Goal: Task Accomplishment & Management: Use online tool/utility

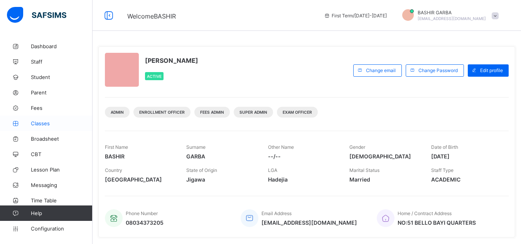
click at [48, 123] on span "Classes" at bounding box center [62, 123] width 62 height 6
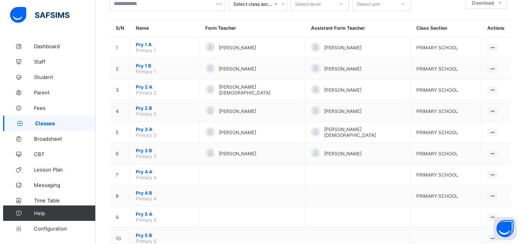
scroll to position [53, 0]
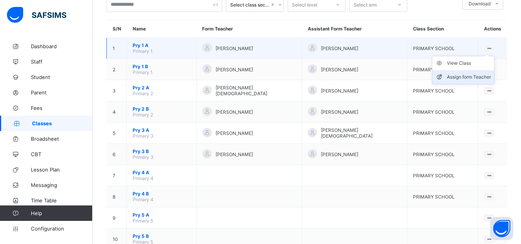
click at [475, 78] on div "Assign form Teacher" at bounding box center [469, 77] width 44 height 8
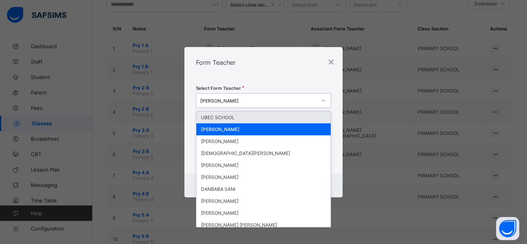
click at [323, 99] on icon at bounding box center [323, 101] width 5 height 8
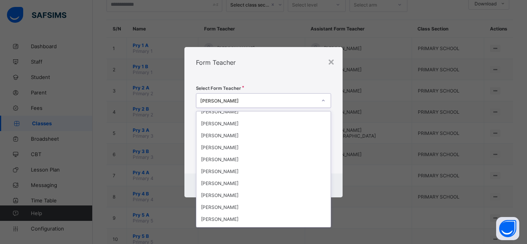
scroll to position [195, 0]
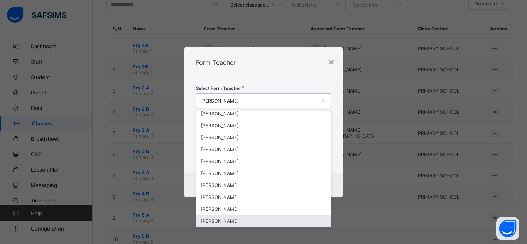
click at [286, 219] on div "BALARABE IBRAHIM" at bounding box center [263, 221] width 134 height 12
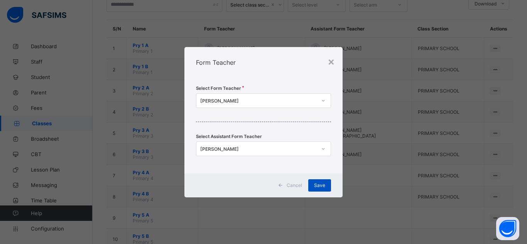
click at [320, 187] on span "Save" at bounding box center [319, 185] width 11 height 6
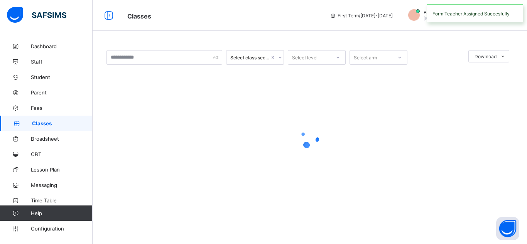
scroll to position [0, 0]
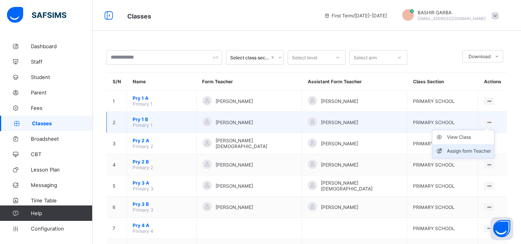
click at [471, 151] on div "Assign form Teacher" at bounding box center [469, 151] width 44 height 8
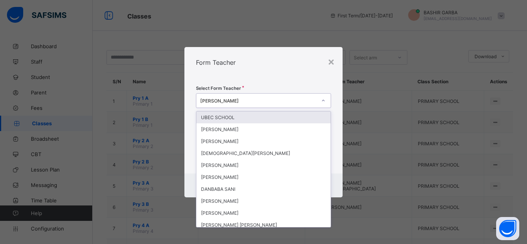
click at [323, 101] on icon at bounding box center [323, 101] width 5 height 8
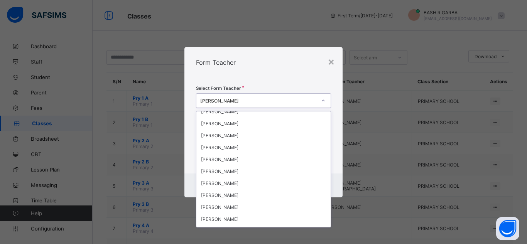
scroll to position [195, 0]
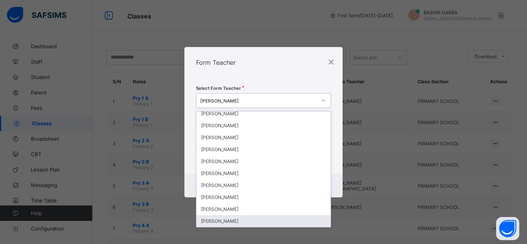
click at [324, 225] on div "BALARABE IBRAHIM" at bounding box center [263, 221] width 134 height 12
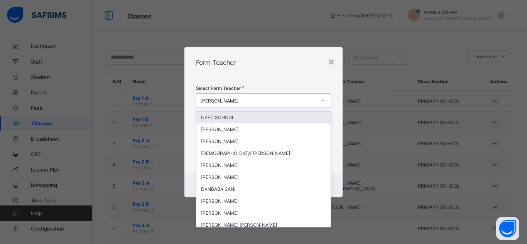
click at [323, 100] on icon at bounding box center [323, 101] width 5 height 8
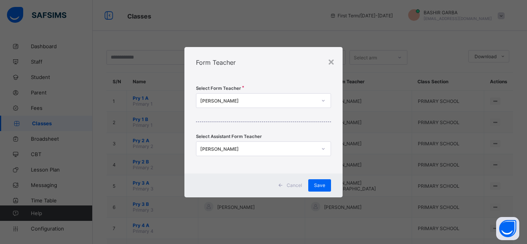
click at [367, 221] on div "× Form Teacher Select Form Teacher BALARABE IBRAHIM Select Assistant Form Teach…" at bounding box center [263, 122] width 527 height 244
click at [330, 65] on div "×" at bounding box center [331, 61] width 7 height 13
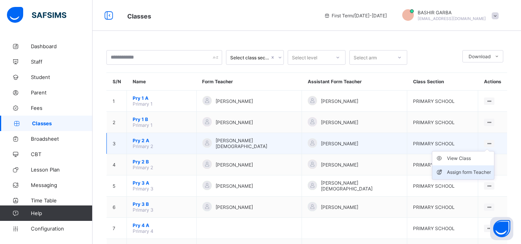
click at [477, 170] on div "Assign form Teacher" at bounding box center [469, 173] width 44 height 8
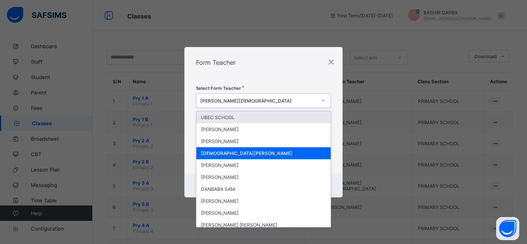
click at [323, 100] on icon at bounding box center [323, 101] width 5 height 8
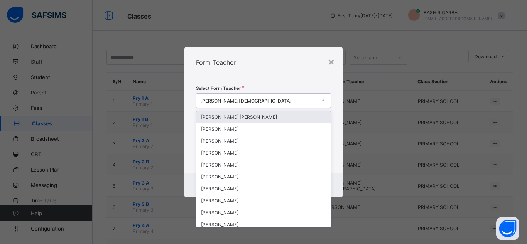
scroll to position [123, 0]
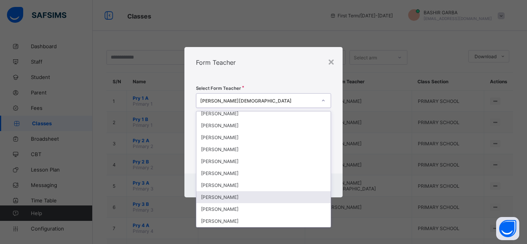
click at [278, 197] on div "IBRAHIM HARUNA" at bounding box center [263, 197] width 134 height 12
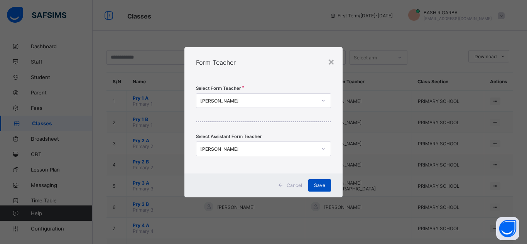
click at [316, 186] on span "Save" at bounding box center [319, 185] width 11 height 6
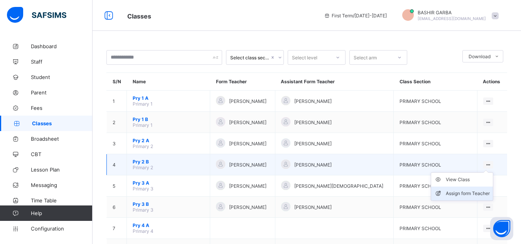
click at [475, 191] on div "Assign form Teacher" at bounding box center [468, 194] width 44 height 8
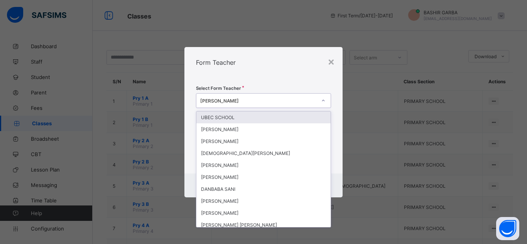
click at [323, 99] on icon at bounding box center [323, 101] width 5 height 8
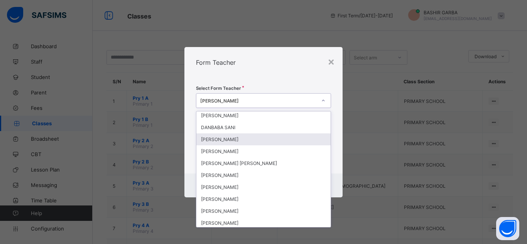
scroll to position [77, 0]
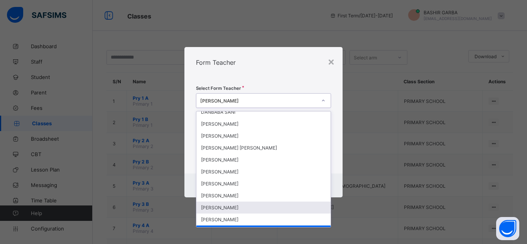
click at [281, 207] on div "ABDULLAHI ADAMU" at bounding box center [263, 208] width 134 height 12
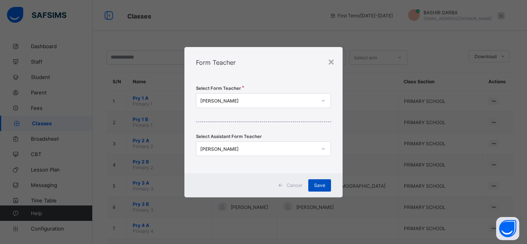
click at [318, 185] on span "Save" at bounding box center [319, 185] width 11 height 6
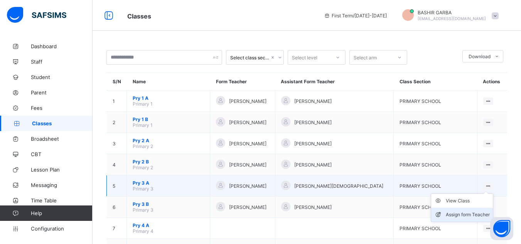
click at [469, 213] on div "Assign form Teacher" at bounding box center [468, 215] width 44 height 8
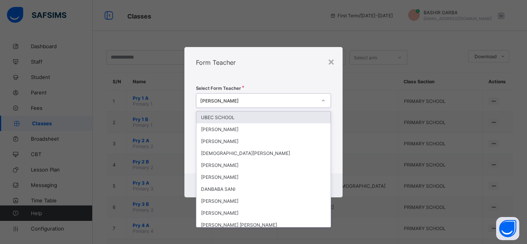
click at [321, 100] on icon at bounding box center [323, 101] width 5 height 8
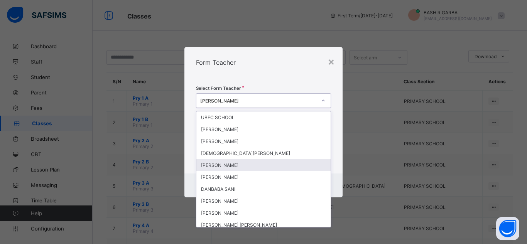
click at [291, 164] on div "MUHAMMAD ISAH BABANGIDA" at bounding box center [263, 165] width 134 height 12
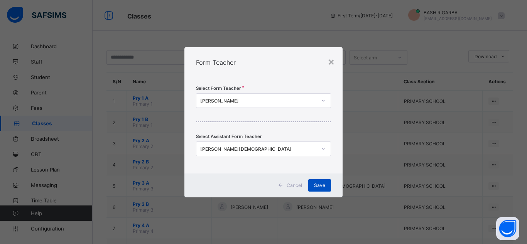
click at [316, 184] on span "Save" at bounding box center [319, 185] width 11 height 6
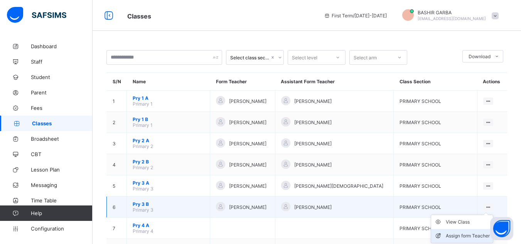
click at [469, 234] on div "Assign form Teacher" at bounding box center [468, 236] width 44 height 8
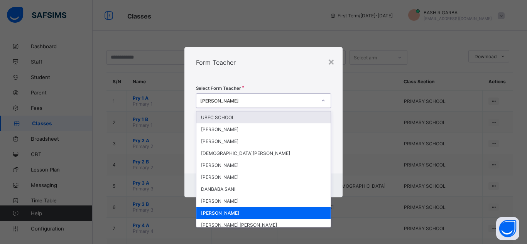
click at [323, 99] on icon at bounding box center [323, 101] width 5 height 8
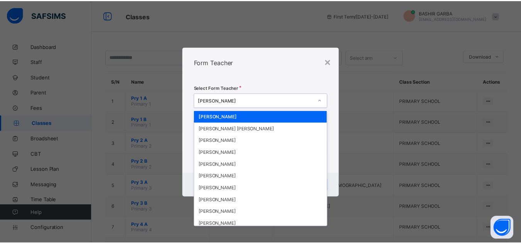
scroll to position [98, 0]
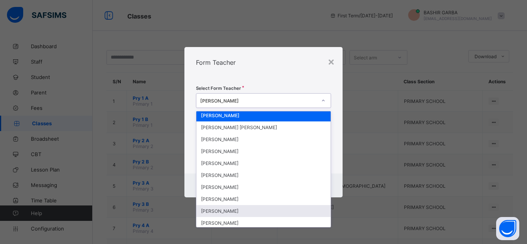
click at [278, 213] on div "MUHAMMAD ABDULLAHI" at bounding box center [263, 211] width 134 height 12
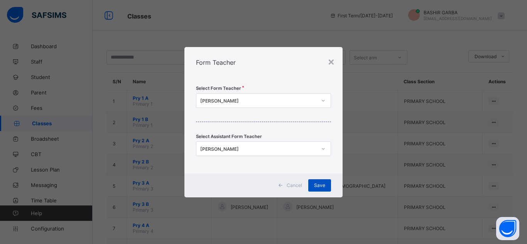
click at [320, 182] on div "Save" at bounding box center [319, 185] width 23 height 12
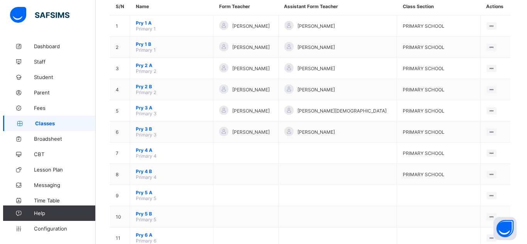
scroll to position [82, 0]
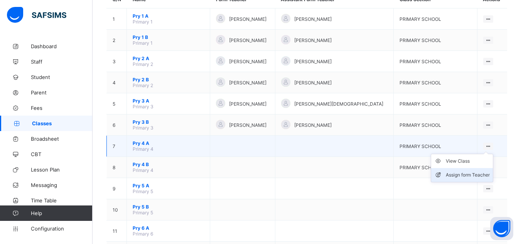
click at [478, 175] on div "Assign form Teacher" at bounding box center [468, 175] width 44 height 8
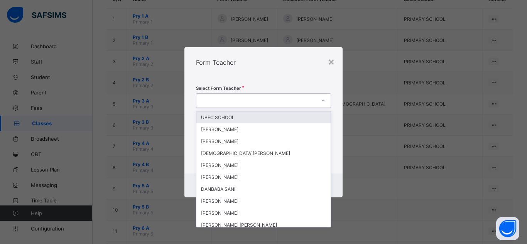
click at [324, 101] on icon at bounding box center [323, 101] width 5 height 8
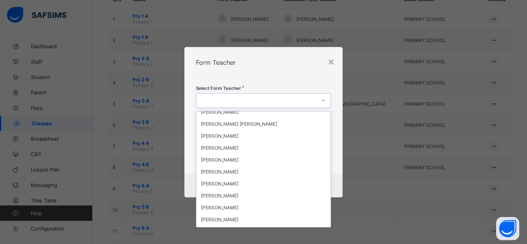
scroll to position [108, 0]
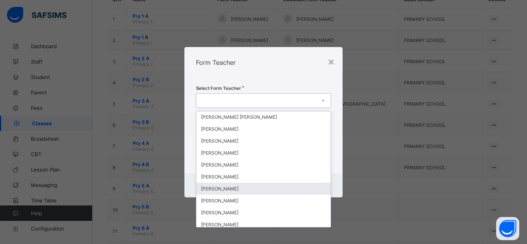
click at [268, 190] on div "TAHIR BELLO" at bounding box center [263, 189] width 134 height 12
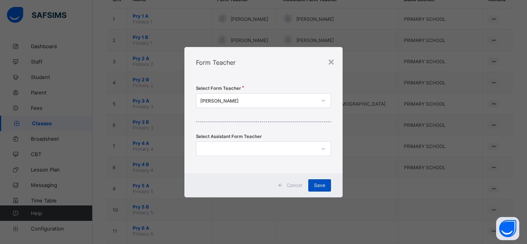
click at [322, 187] on span "Save" at bounding box center [319, 185] width 11 height 6
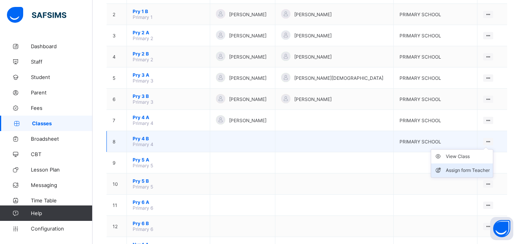
click at [475, 169] on div "Assign form Teacher" at bounding box center [468, 171] width 44 height 8
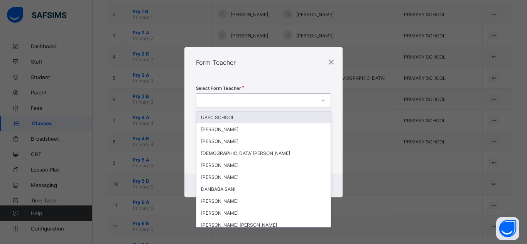
click at [324, 101] on icon at bounding box center [323, 101] width 5 height 8
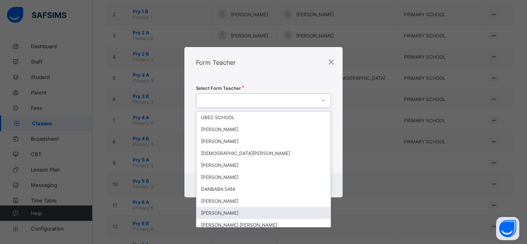
click at [266, 209] on div "UMAR HARUNA UMAR" at bounding box center [263, 213] width 134 height 12
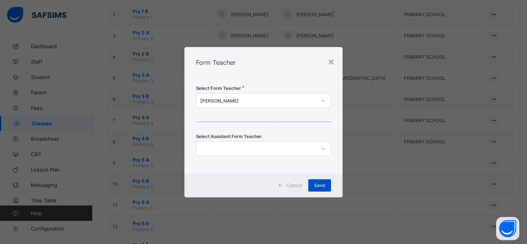
click at [321, 186] on span "Save" at bounding box center [319, 185] width 11 height 6
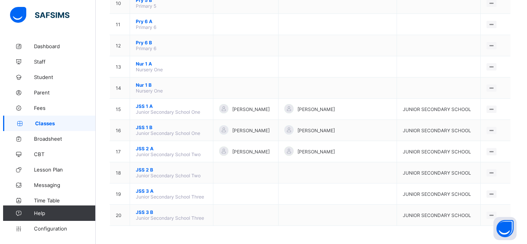
scroll to position [290, 0]
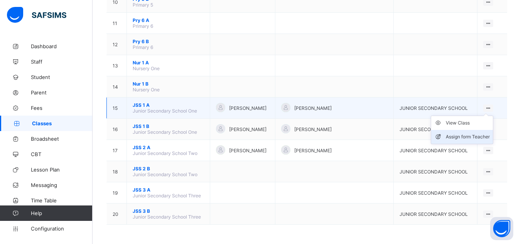
click at [476, 135] on div "Assign form Teacher" at bounding box center [468, 137] width 44 height 8
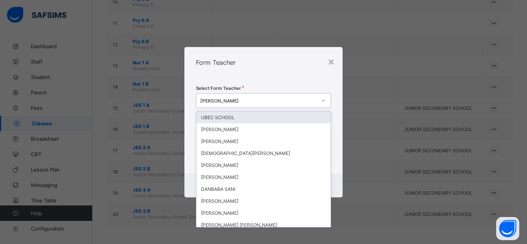
click at [324, 100] on icon at bounding box center [323, 101] width 5 height 8
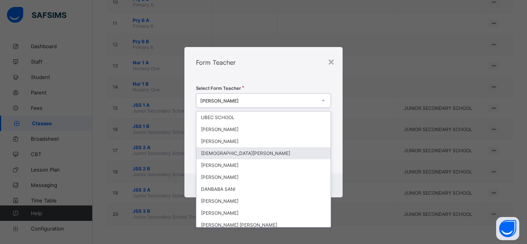
click at [284, 149] on div "MUHAMMAD AUWAL MUSA" at bounding box center [263, 153] width 134 height 12
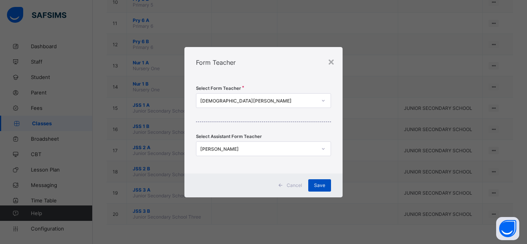
click at [320, 184] on span "Save" at bounding box center [319, 185] width 11 height 6
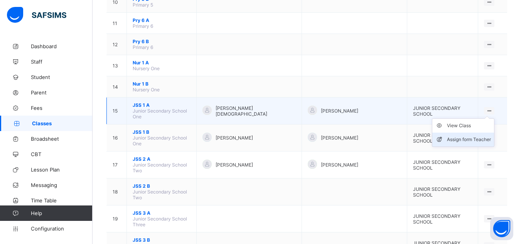
click at [478, 140] on div "Assign form Teacher" at bounding box center [469, 140] width 44 height 8
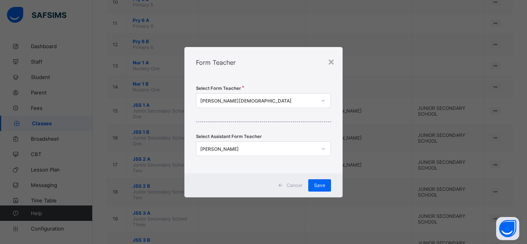
scroll to position [0, 0]
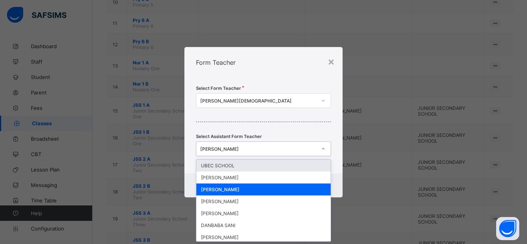
click at [323, 149] on icon at bounding box center [323, 149] width 3 height 2
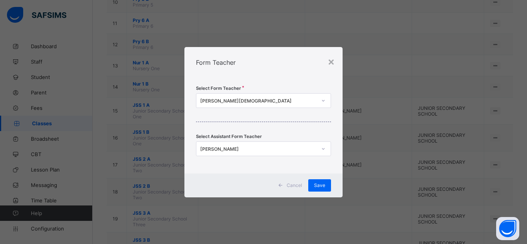
click at [335, 145] on div "Select Form Teacher MUHAMMAD MUSA AUWAL Select Assistant Form Teacher ADAMU USM…" at bounding box center [263, 126] width 158 height 96
click at [322, 185] on span "Save" at bounding box center [319, 185] width 11 height 6
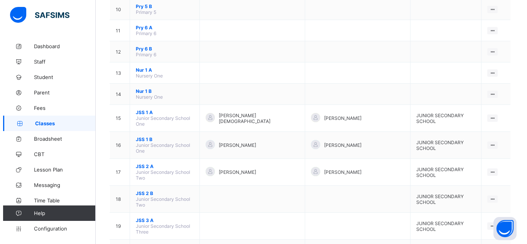
scroll to position [290, 0]
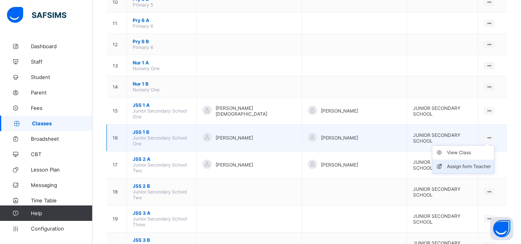
click at [472, 163] on div "Assign form Teacher" at bounding box center [469, 167] width 44 height 8
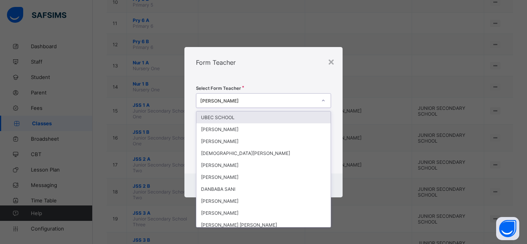
click at [322, 99] on icon at bounding box center [323, 101] width 5 height 8
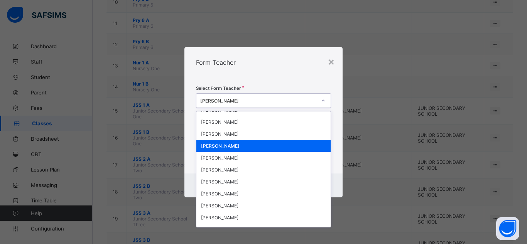
scroll to position [195, 0]
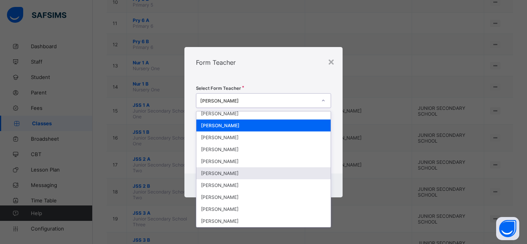
click at [258, 175] on div "HUDU MUHAMMAD" at bounding box center [263, 173] width 134 height 12
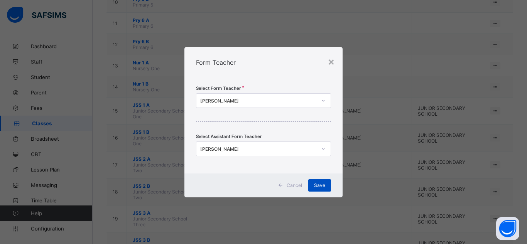
click at [316, 186] on span "Save" at bounding box center [319, 185] width 11 height 6
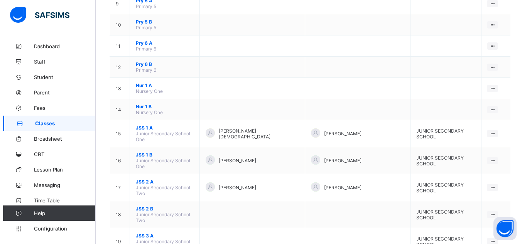
scroll to position [290, 0]
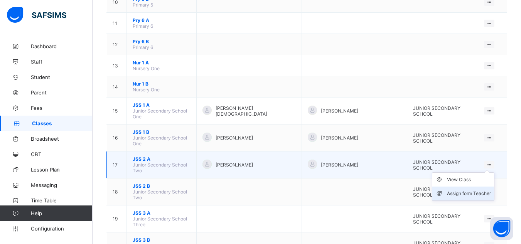
click at [484, 190] on div "Assign form Teacher" at bounding box center [469, 194] width 44 height 8
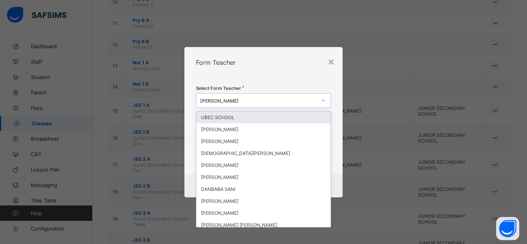
click at [323, 99] on icon at bounding box center [323, 101] width 5 height 8
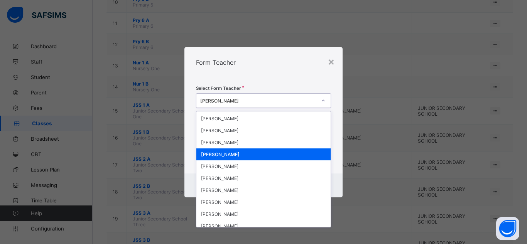
scroll to position [134, 0]
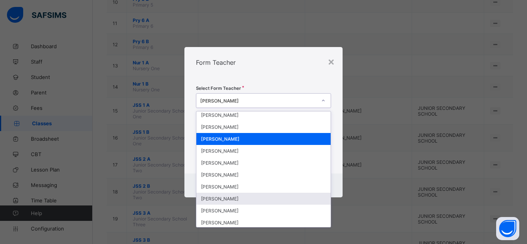
click at [255, 196] on div "AYUBA AHMAD" at bounding box center [263, 199] width 134 height 12
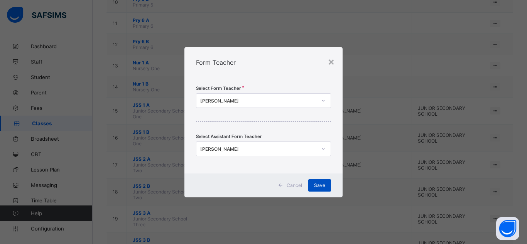
click at [317, 184] on span "Save" at bounding box center [319, 185] width 11 height 6
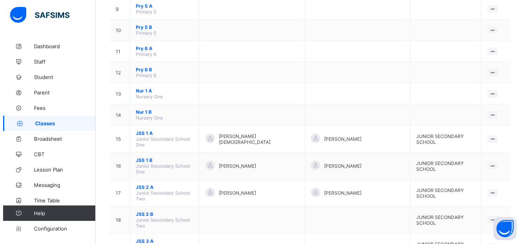
scroll to position [290, 0]
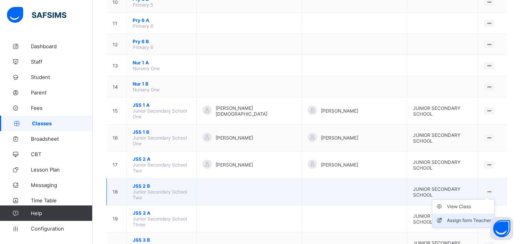
click at [473, 217] on div "Assign form Teacher" at bounding box center [469, 221] width 44 height 8
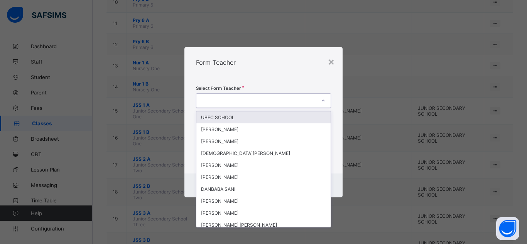
click at [322, 100] on icon at bounding box center [323, 101] width 5 height 8
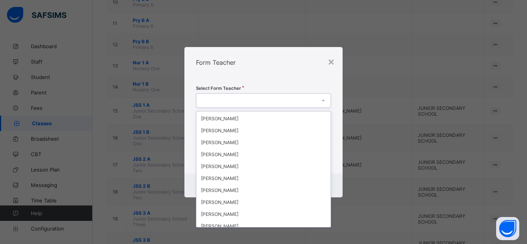
scroll to position [195, 0]
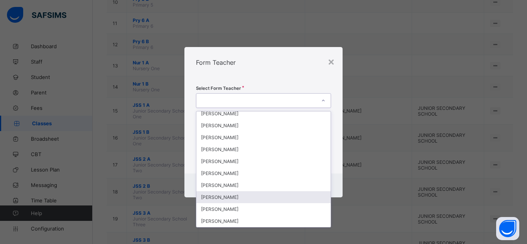
click at [267, 195] on div "MOHAMMED KABIRU" at bounding box center [263, 197] width 134 height 12
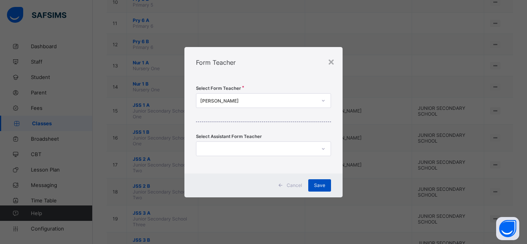
click at [319, 185] on span "Save" at bounding box center [319, 185] width 11 height 6
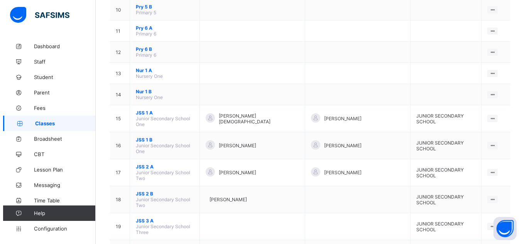
scroll to position [290, 0]
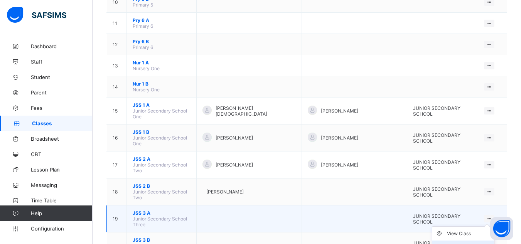
click at [473, 244] on div "Assign form Teacher" at bounding box center [469, 248] width 44 height 8
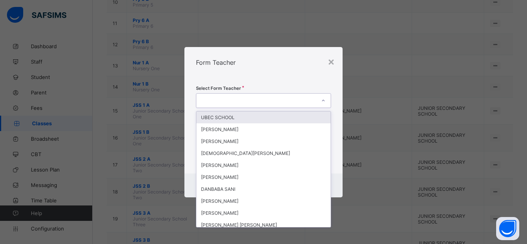
click at [325, 101] on icon at bounding box center [323, 101] width 5 height 8
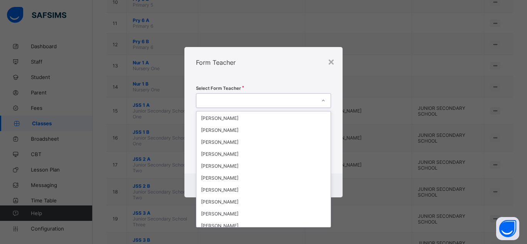
scroll to position [195, 0]
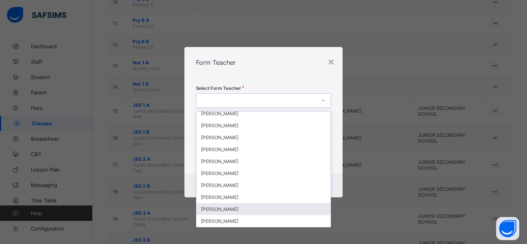
click at [273, 208] on div "ABDULRASHID USMAN" at bounding box center [263, 209] width 134 height 12
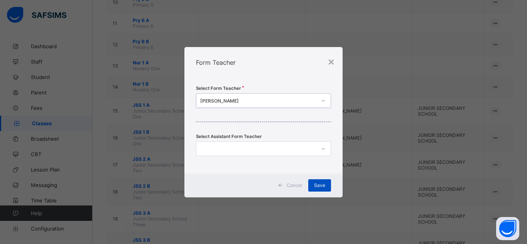
click at [318, 182] on span "Save" at bounding box center [319, 185] width 11 height 6
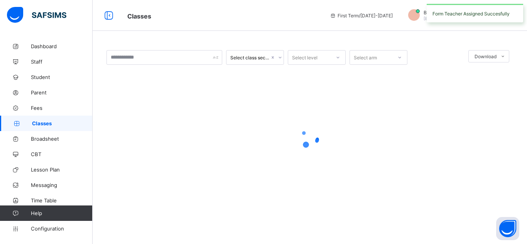
scroll to position [0, 0]
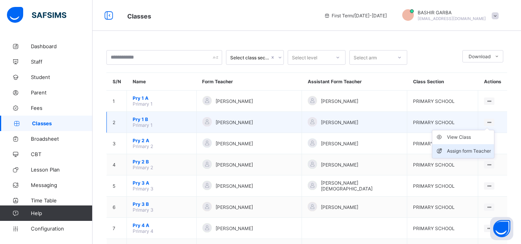
click at [471, 150] on div "Assign form Teacher" at bounding box center [469, 151] width 44 height 8
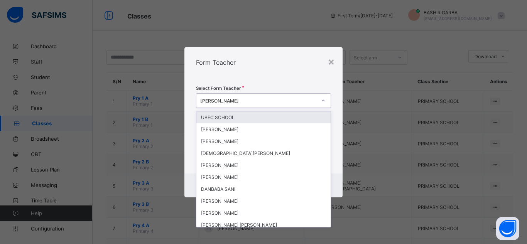
click at [323, 100] on icon at bounding box center [323, 101] width 5 height 8
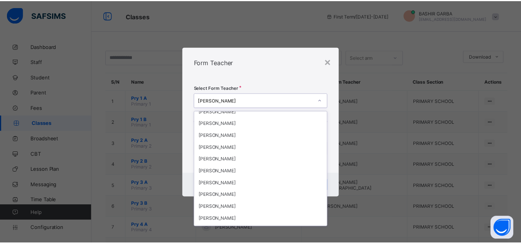
scroll to position [195, 0]
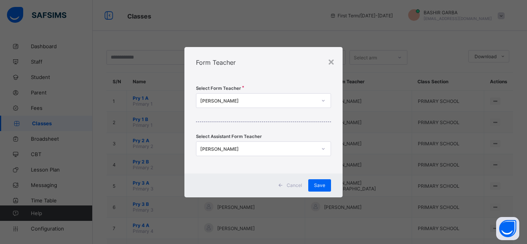
click at [377, 54] on div "× Form Teacher Select Form Teacher YUSUF MUHAMMAD Select Assistant Form Teacher…" at bounding box center [263, 122] width 527 height 244
click at [332, 63] on div "×" at bounding box center [331, 61] width 7 height 13
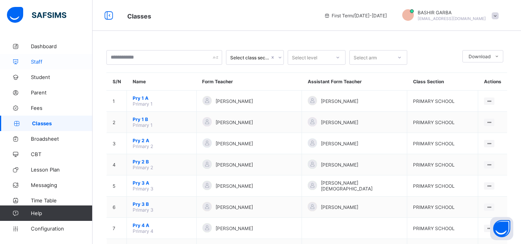
click at [31, 61] on span "Staff" at bounding box center [62, 62] width 62 height 6
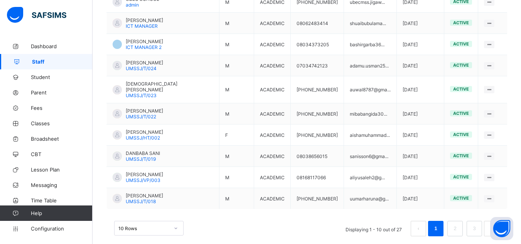
scroll to position [243, 0]
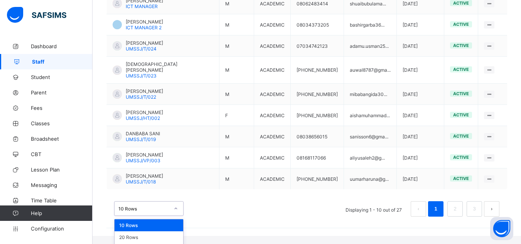
click at [175, 216] on div "option 10 Rows focused, 1 of 3. 3 results available. Use Up and Down to choose …" at bounding box center [148, 208] width 69 height 15
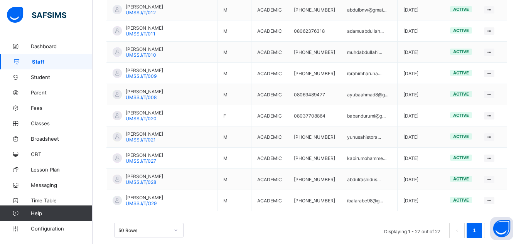
scroll to position [584, 0]
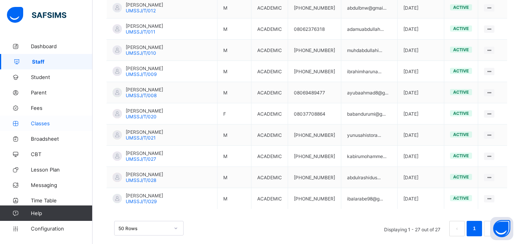
click at [44, 124] on span "Classes" at bounding box center [62, 123] width 62 height 6
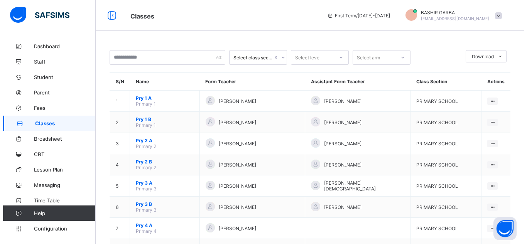
scroll to position [2, 0]
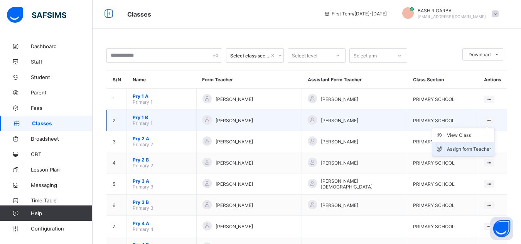
click at [477, 150] on div "Assign form Teacher" at bounding box center [469, 149] width 44 height 8
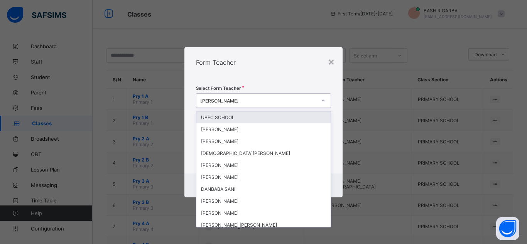
click at [323, 100] on icon at bounding box center [323, 101] width 5 height 8
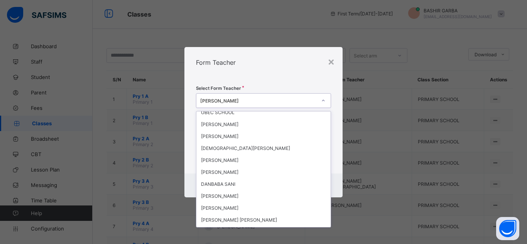
scroll to position [0, 0]
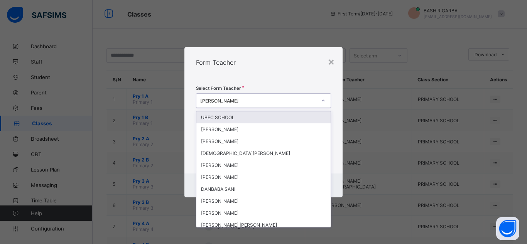
click at [278, 115] on div "UBEC SCHOOL" at bounding box center [263, 118] width 134 height 12
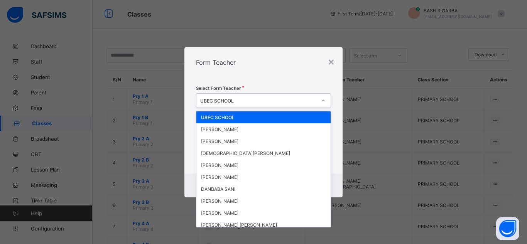
click at [324, 99] on icon at bounding box center [323, 101] width 5 height 8
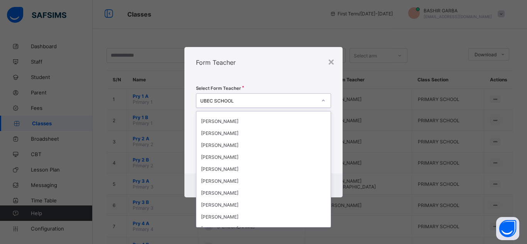
scroll to position [195, 0]
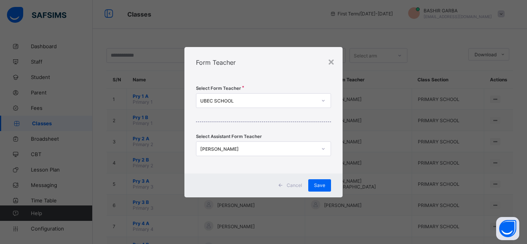
click at [373, 223] on div "× Form Teacher Select Form Teacher UBEC SCHOOL Select Assistant Form Teacher MU…" at bounding box center [263, 122] width 527 height 244
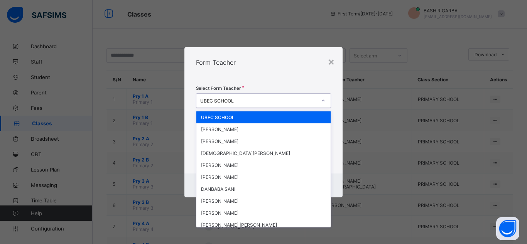
click at [323, 100] on icon at bounding box center [323, 101] width 5 height 8
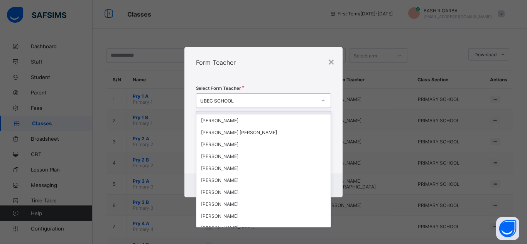
scroll to position [108, 0]
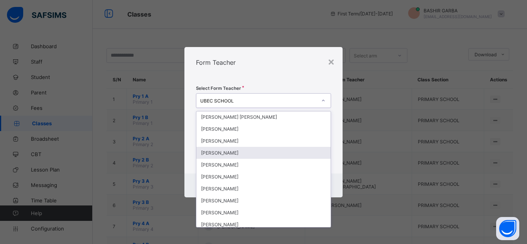
click at [257, 151] on div "YUSUF MUHAMMAD" at bounding box center [263, 153] width 134 height 12
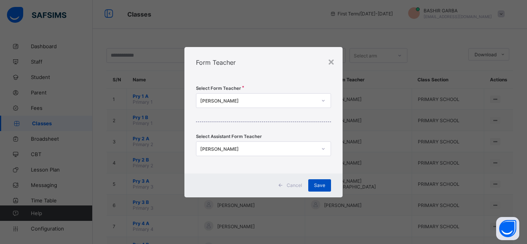
click at [317, 183] on span "Save" at bounding box center [319, 185] width 11 height 6
